Goal: Task Accomplishment & Management: Use online tool/utility

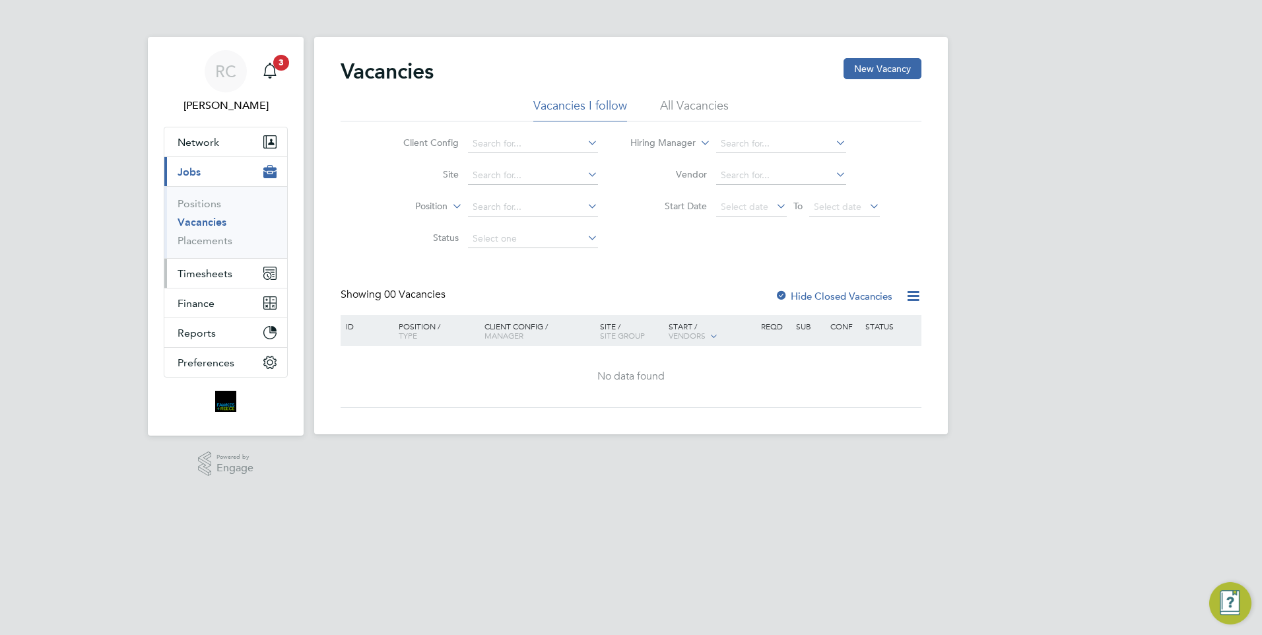
click at [218, 269] on span "Timesheets" at bounding box center [205, 273] width 55 height 13
click at [229, 275] on span "Timesheets" at bounding box center [205, 273] width 55 height 13
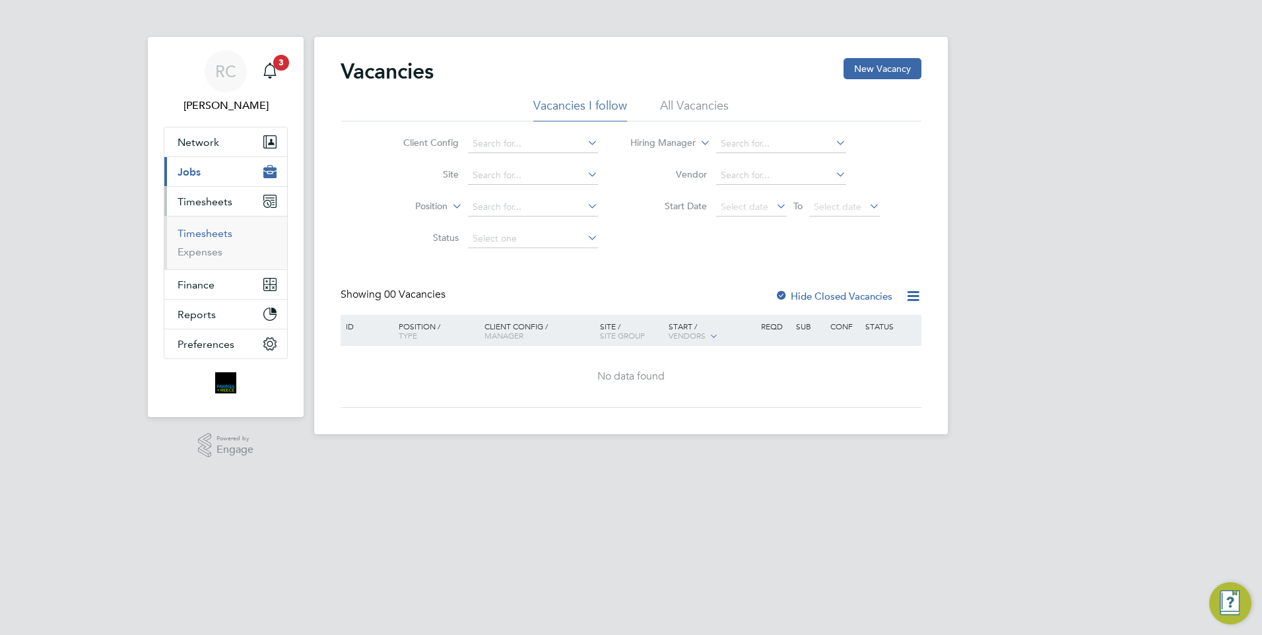
click at [223, 237] on link "Timesheets" at bounding box center [205, 233] width 55 height 13
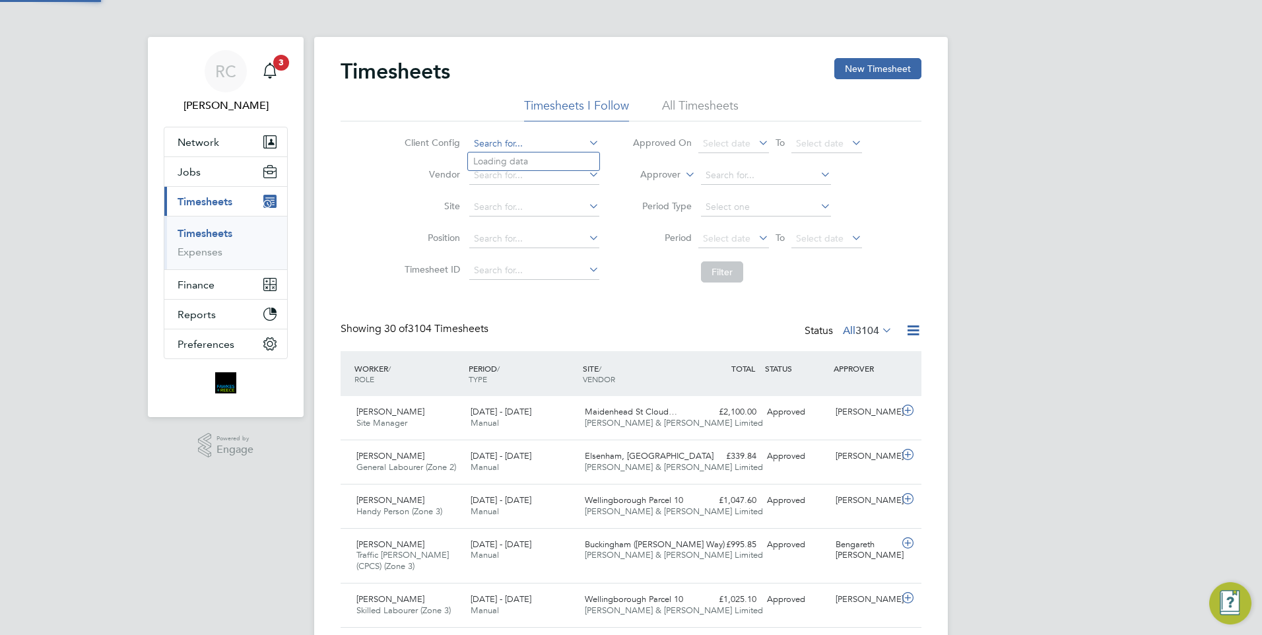
click at [511, 146] on input at bounding box center [534, 144] width 130 height 18
click at [865, 71] on button "New Timesheet" at bounding box center [877, 68] width 87 height 21
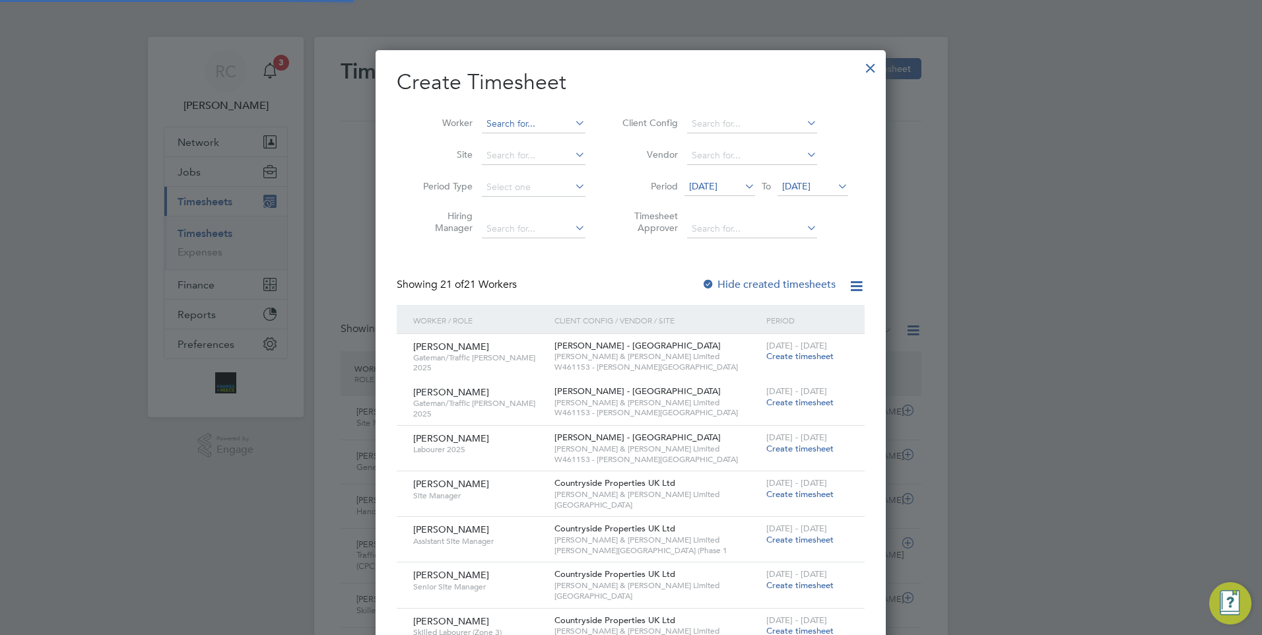
click at [521, 119] on input at bounding box center [534, 124] width 104 height 18
click at [541, 143] on li "[PERSON_NAME] Tert eleaca" at bounding box center [545, 142] width 129 height 18
type input "[PERSON_NAME]"
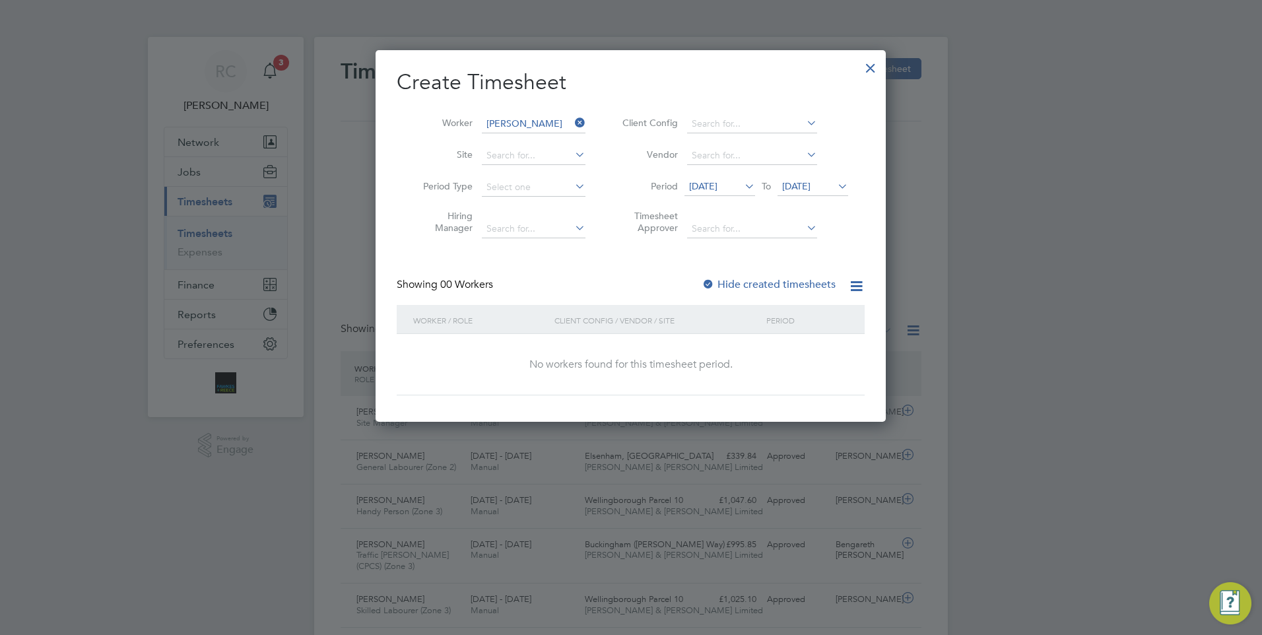
click at [742, 182] on icon at bounding box center [742, 186] width 0 height 18
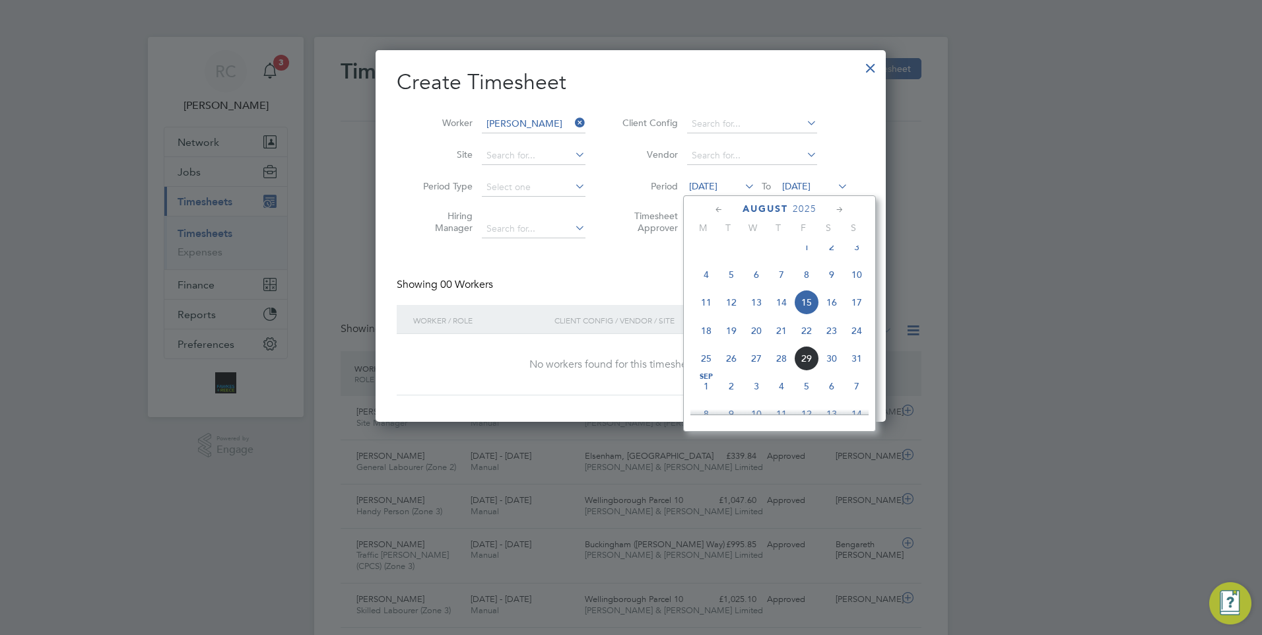
click at [704, 370] on span "25" at bounding box center [706, 358] width 25 height 25
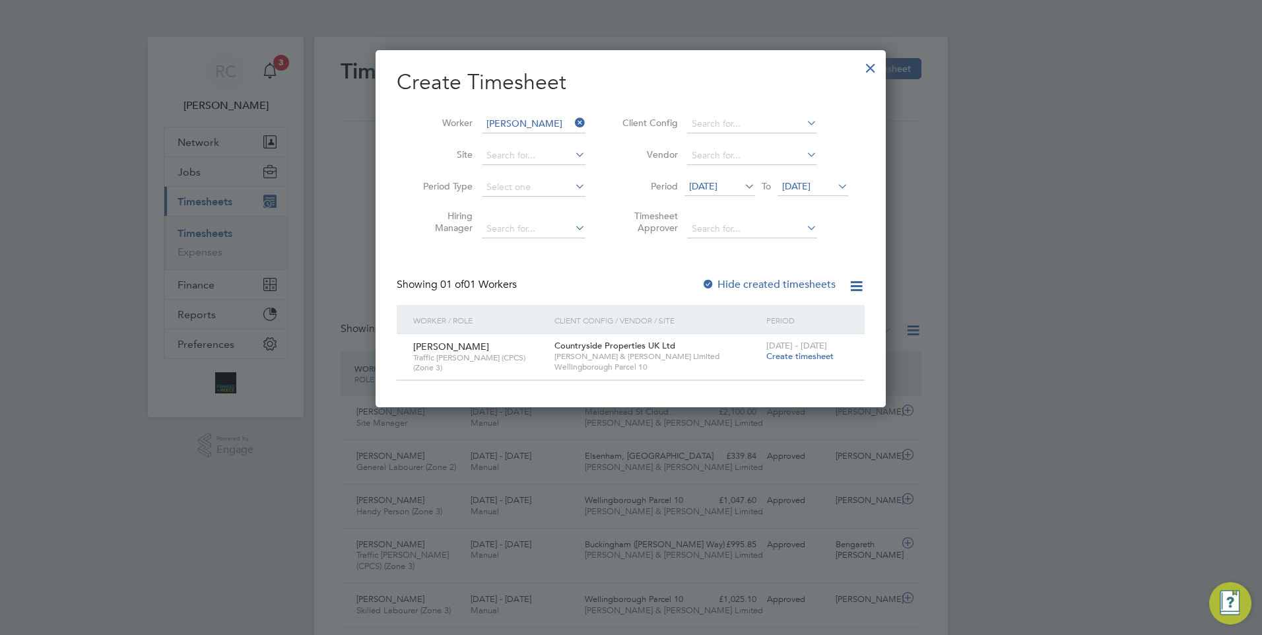
click at [876, 66] on div at bounding box center [871, 65] width 24 height 24
